Goal: Information Seeking & Learning: Learn about a topic

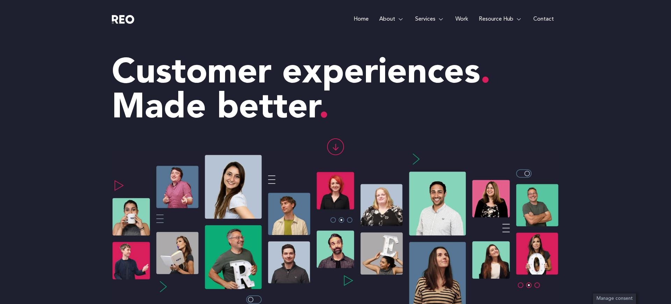
click at [543, 20] on link "Contact" at bounding box center [543, 19] width 31 height 38
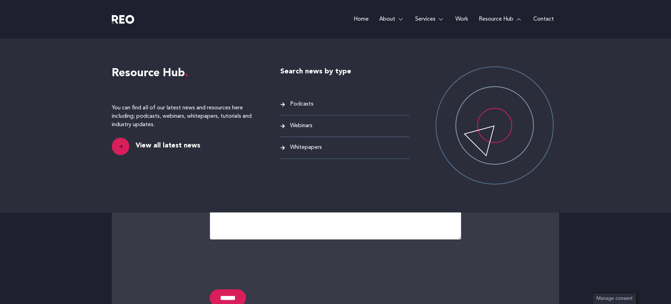
scroll to position [231, 0]
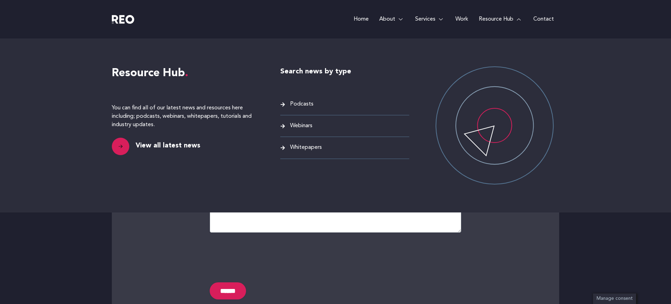
click at [498, 18] on link "Resource Hub" at bounding box center [501, 19] width 55 height 38
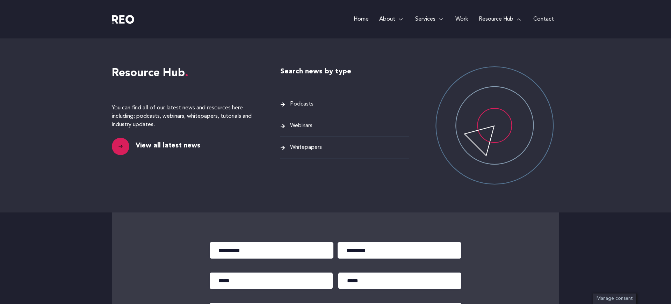
click at [168, 144] on span "View all latest news" at bounding box center [167, 146] width 66 height 10
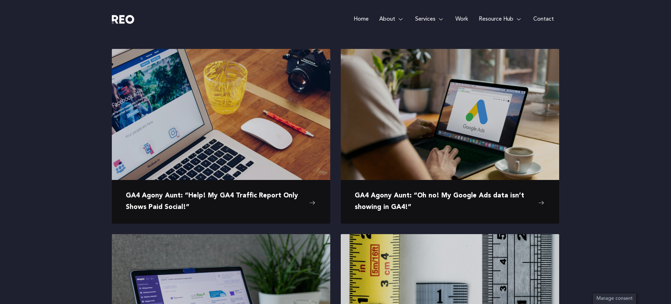
scroll to position [105, 0]
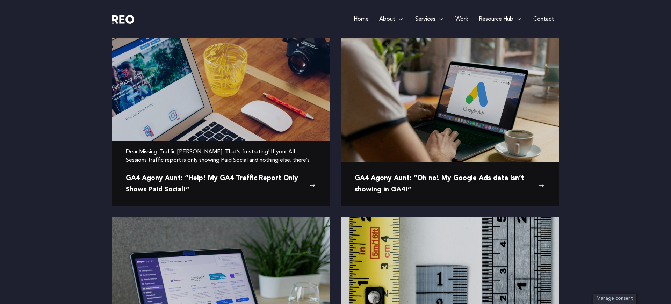
click at [232, 177] on span "GA4 Agony Aunt: “Help! My GA4 Traffic Report Only Shows Paid Social!”" at bounding box center [216, 184] width 180 height 23
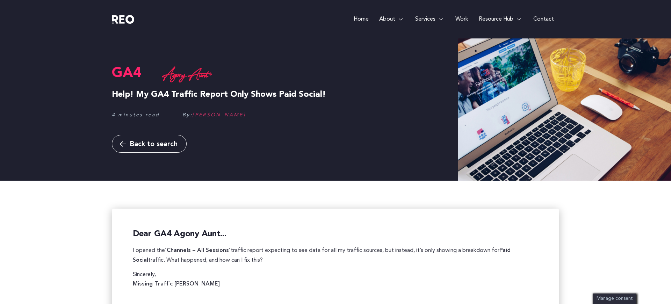
click at [145, 144] on span "Back to search" at bounding box center [154, 144] width 48 height 7
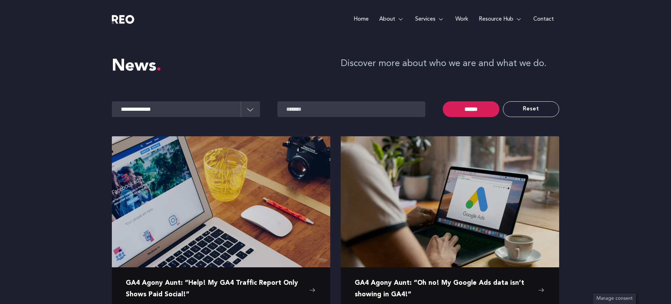
select select "*********"
click at [533, 107] on link "Reset" at bounding box center [531, 109] width 56 height 16
select select
select select "**********"
click at [473, 110] on input "******" at bounding box center [471, 109] width 56 height 16
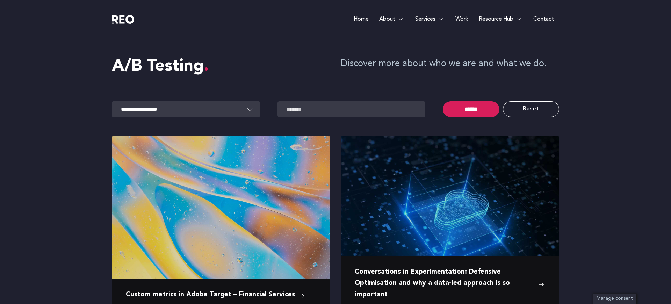
click at [535, 109] on link "Reset" at bounding box center [531, 109] width 56 height 16
select select
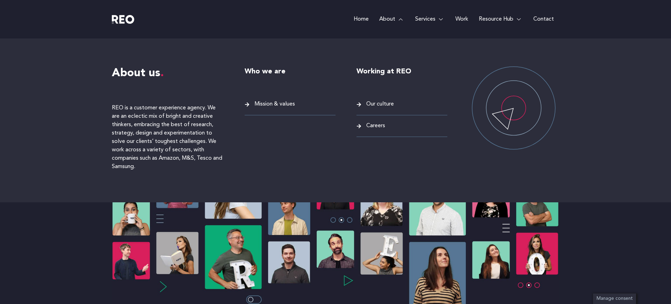
click at [257, 104] on span "Mission & values" at bounding box center [274, 104] width 42 height 9
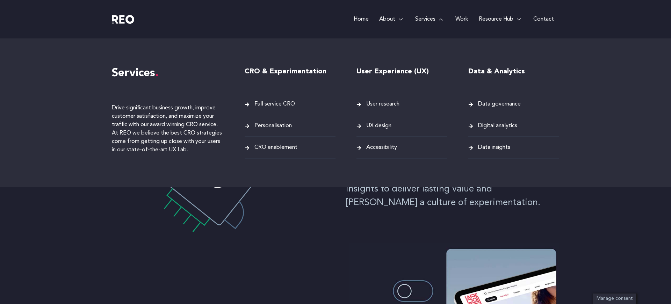
scroll to position [231, 0]
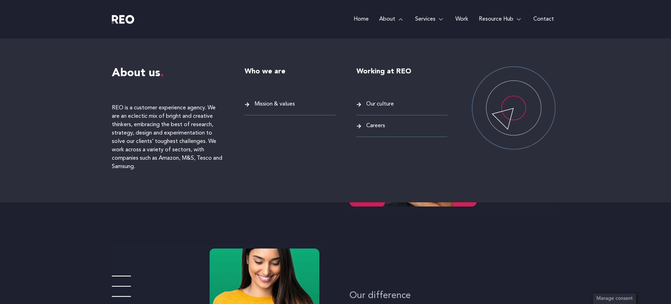
click at [372, 126] on span "Careers" at bounding box center [374, 125] width 21 height 9
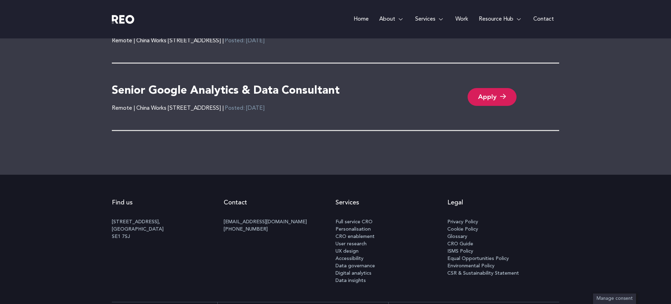
scroll to position [1573, 0]
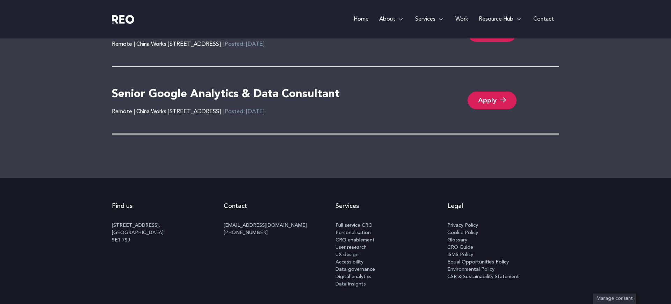
click at [486, 102] on link "Apply" at bounding box center [492, 101] width 49 height 18
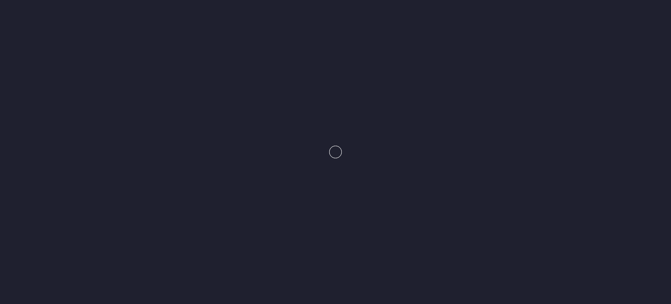
scroll to position [1538, 0]
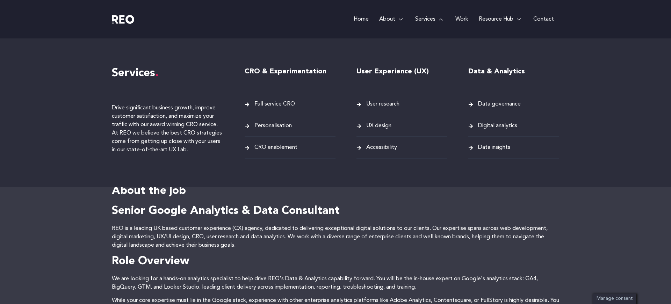
click at [379, 126] on span "UX design" at bounding box center [377, 125] width 27 height 9
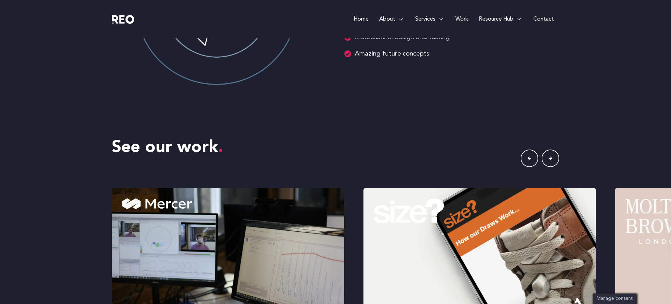
scroll to position [1181, 0]
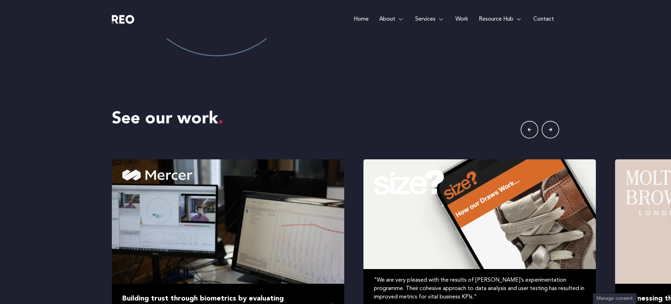
click at [504, 193] on img at bounding box center [479, 243] width 232 height 168
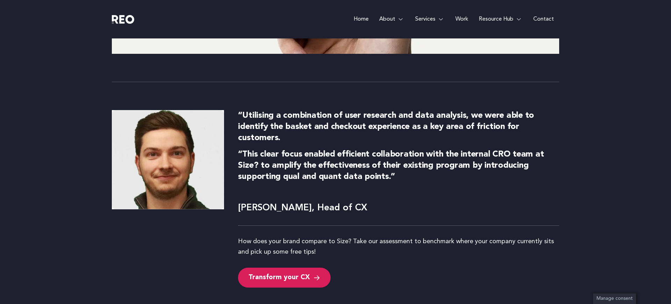
scroll to position [2492, 0]
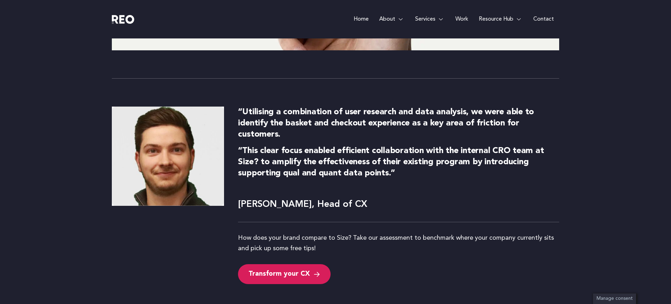
click at [273, 273] on span "Transform your CX" at bounding box center [279, 273] width 62 height 9
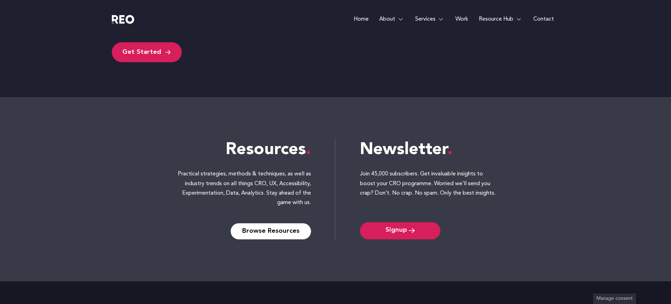
scroll to position [164, 0]
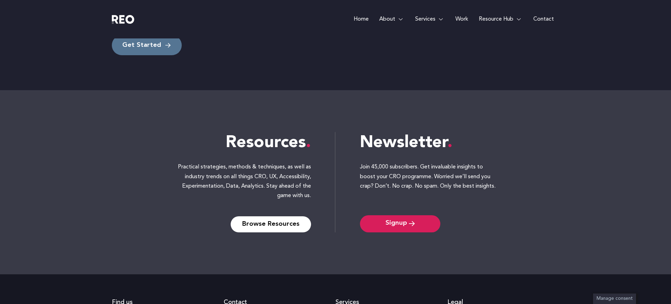
click at [161, 49] on span "Get Started" at bounding box center [146, 45] width 49 height 9
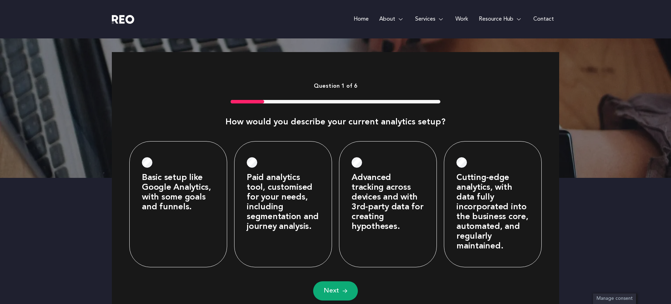
scroll to position [269, 0]
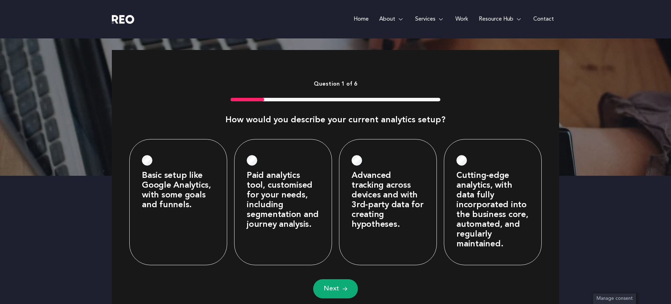
click at [364, 184] on label "Advanced tracking across devices and with 3rd-party data for creating hypothese…" at bounding box center [388, 200] width 73 height 59
click at [342, 295] on button "Next" at bounding box center [335, 288] width 45 height 19
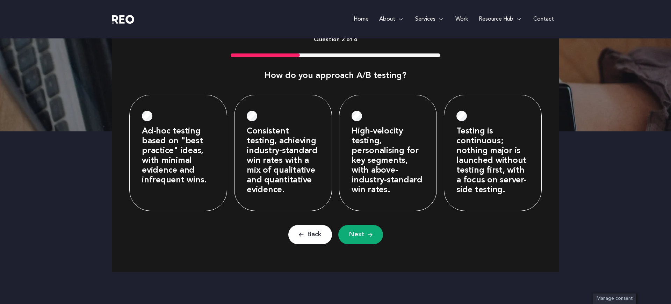
click at [279, 171] on label "Consistent testing, achieving industry-standard win rates with a mix of qualita…" at bounding box center [283, 161] width 73 height 68
click at [350, 239] on span "Next" at bounding box center [356, 234] width 15 height 9
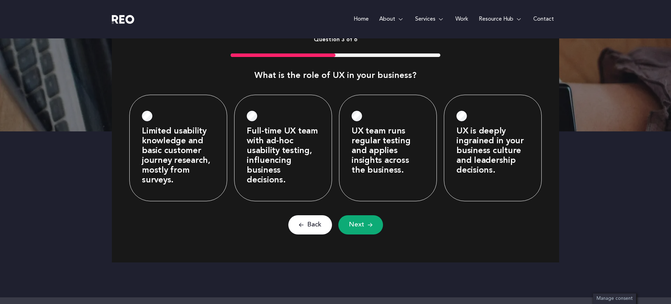
scroll to position [6, 3]
click at [491, 153] on label "UX is deeply ingrained in your business culture and leadership decisions." at bounding box center [492, 151] width 73 height 49
click at [346, 230] on button "Next" at bounding box center [360, 224] width 45 height 19
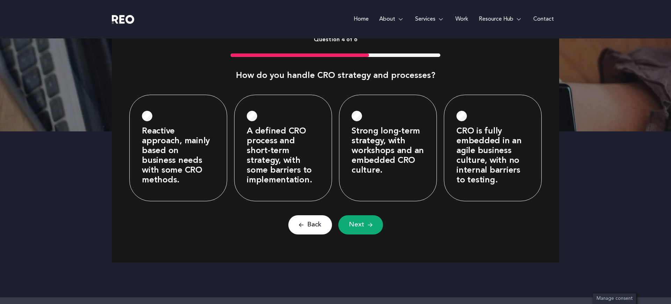
click at [185, 146] on label "Reactive approach, mainly based on business needs with some CRO methods." at bounding box center [178, 156] width 73 height 59
click at [374, 226] on button "Next" at bounding box center [360, 224] width 45 height 19
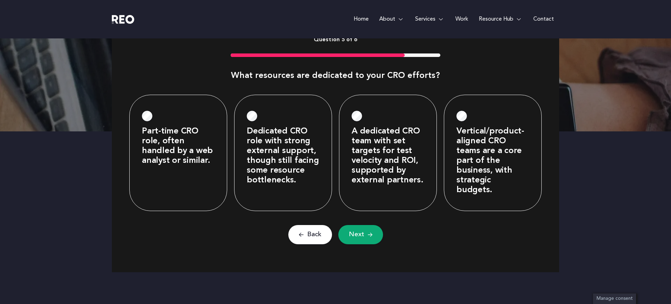
click at [385, 146] on label "A dedicated CRO team with set targets for test velocity and ROI, supported by e…" at bounding box center [388, 156] width 73 height 59
click at [364, 230] on button "Next" at bounding box center [360, 234] width 45 height 19
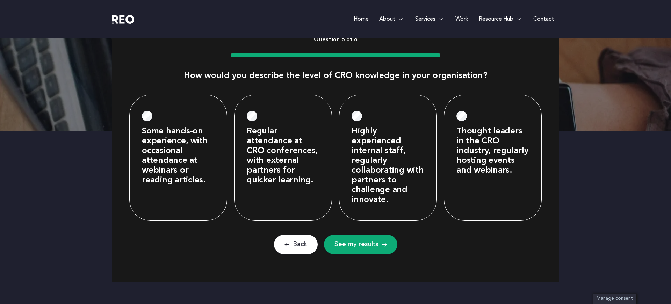
click at [380, 172] on label "Highly experienced internal staff, regularly collaborating with partners to cha…" at bounding box center [388, 166] width 73 height 78
click at [372, 246] on span "See my results" at bounding box center [356, 244] width 44 height 9
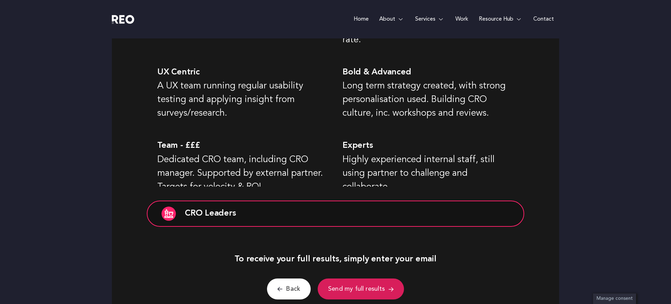
scroll to position [500, 0]
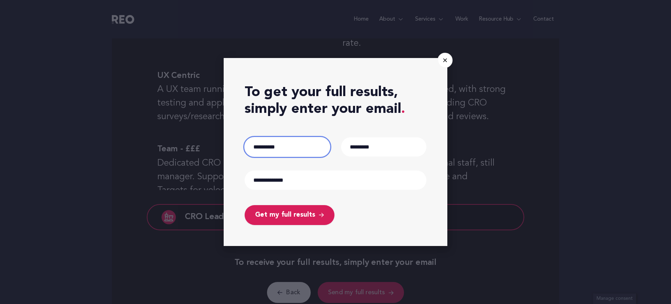
click at [277, 139] on input "First" at bounding box center [287, 146] width 85 height 19
type input "****"
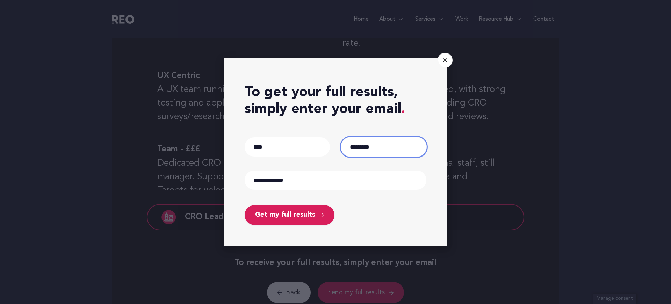
drag, startPoint x: 345, startPoint y: 140, endPoint x: 374, endPoint y: 151, distance: 31.0
click at [356, 144] on input "Last" at bounding box center [383, 146] width 85 height 19
type input "****"
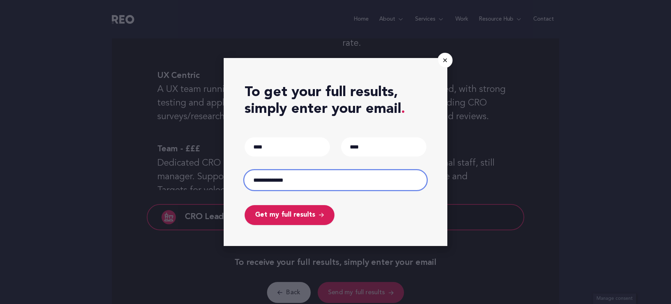
click at [277, 181] on input "Email (Required)" at bounding box center [336, 180] width 182 height 19
type input "**********"
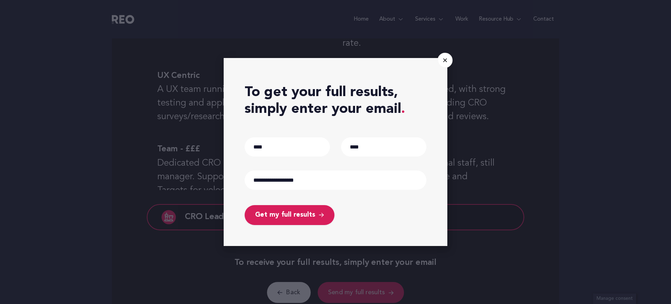
click at [309, 212] on span "Get my full results" at bounding box center [285, 214] width 60 height 9
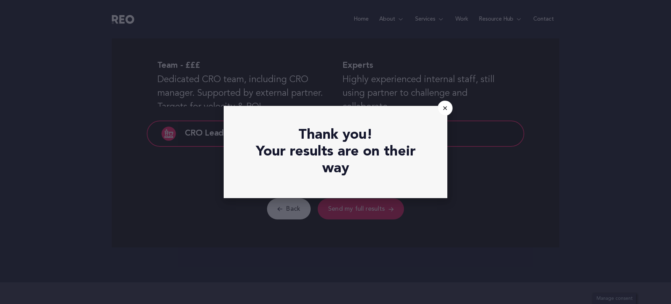
scroll to position [592, 0]
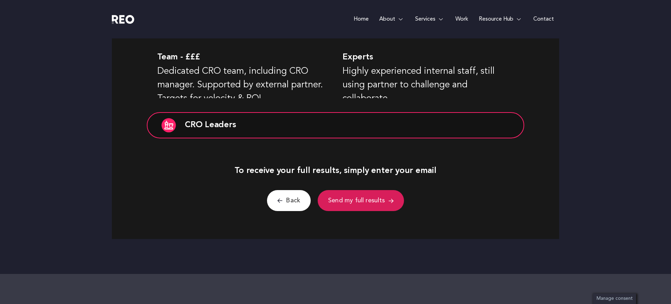
click at [288, 201] on span "Back" at bounding box center [293, 200] width 14 height 11
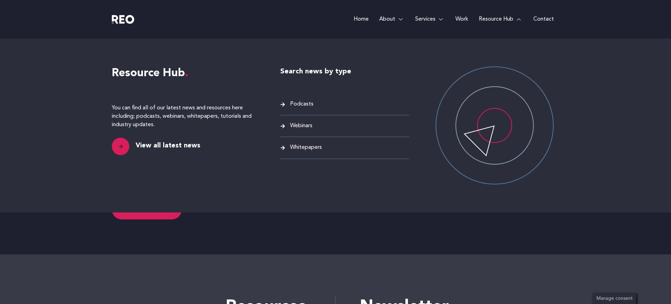
click at [511, 18] on link "Resource Hub" at bounding box center [501, 19] width 55 height 38
click at [303, 127] on span "Webinars" at bounding box center [300, 125] width 24 height 9
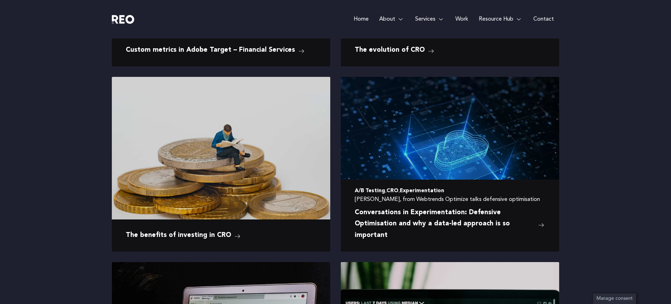
scroll to position [259, 0]
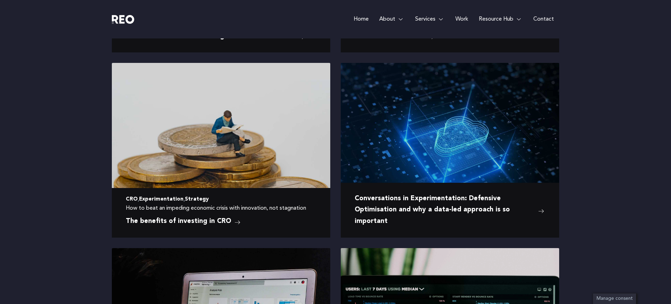
click at [190, 221] on span "The benefits of investing in CRO" at bounding box center [178, 221] width 105 height 11
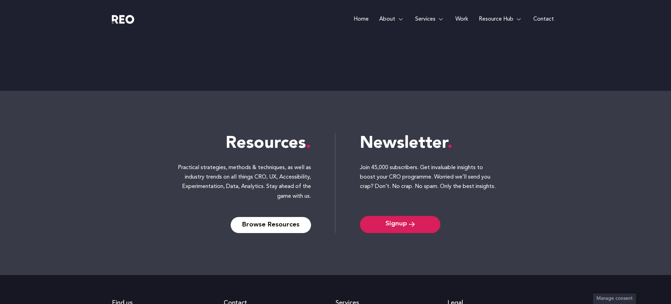
scroll to position [2012, 0]
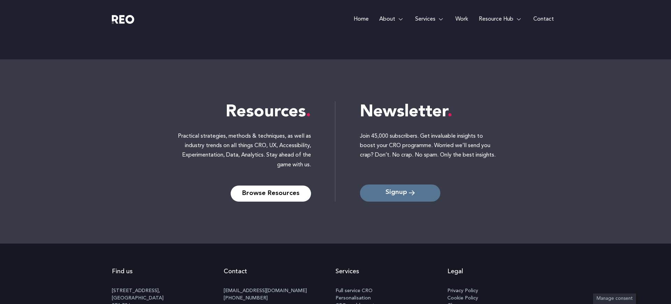
click at [399, 195] on span "Signup" at bounding box center [396, 193] width 22 height 7
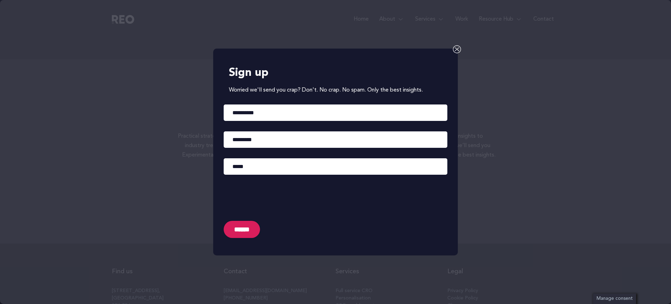
click at [491, 68] on div "Sign up Worried we'll send you crap? Don't. No crap. No spam. Only the best ins…" at bounding box center [335, 152] width 671 height 304
click at [460, 51] on icon at bounding box center [457, 49] width 8 height 8
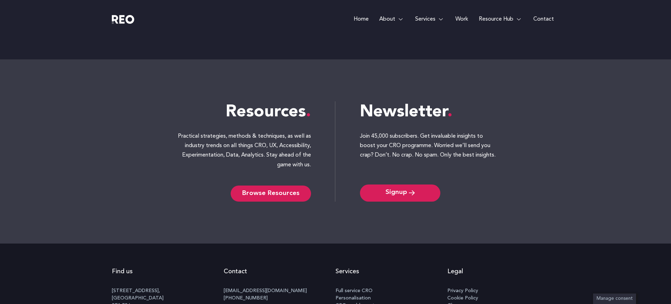
click at [253, 194] on span "Browse Resources" at bounding box center [270, 194] width 57 height 6
